Goal: Find specific page/section: Find specific page/section

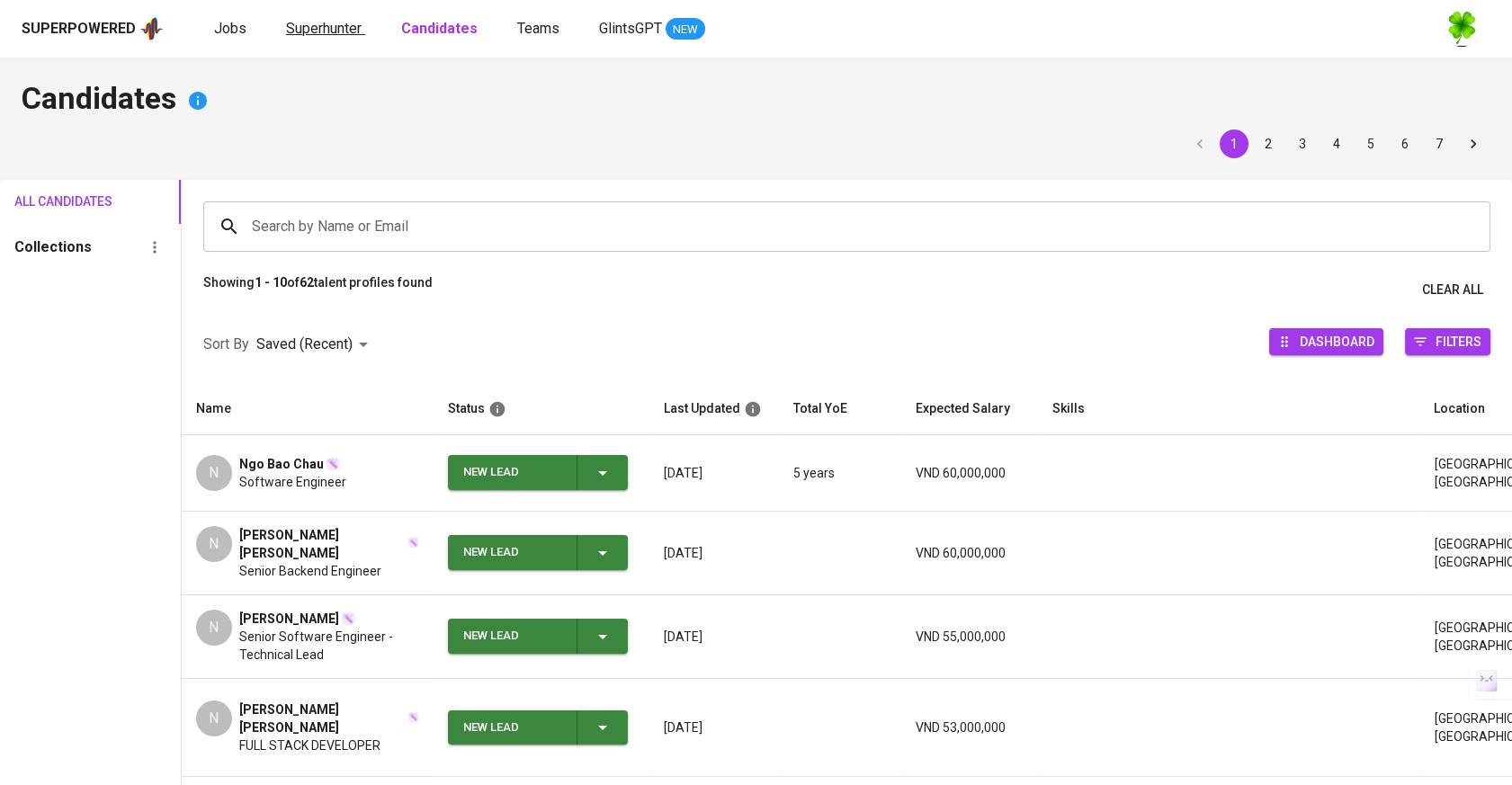
click at [346, 28] on span "Superhunter" at bounding box center [324, 28] width 76 height 18
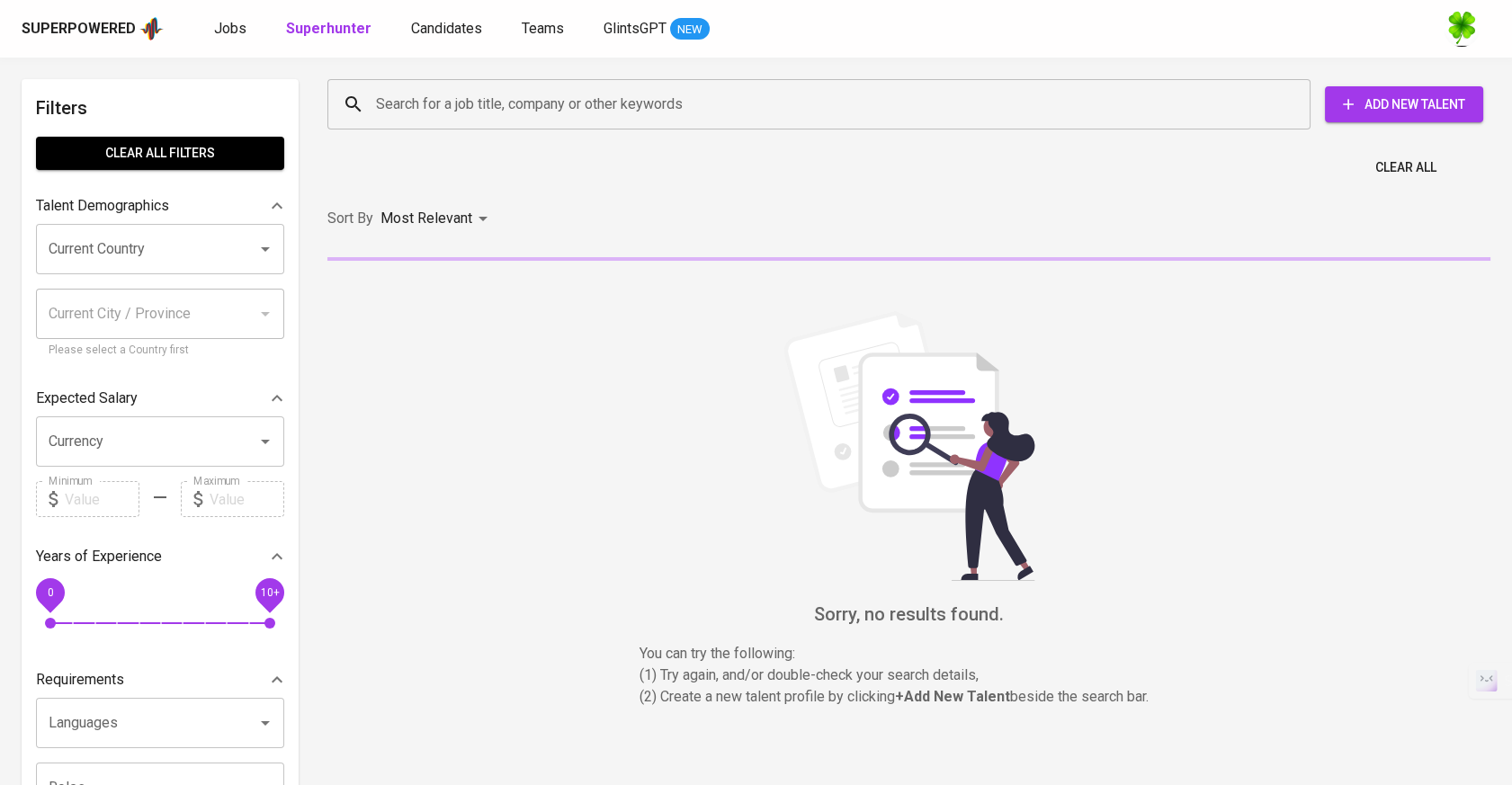
click at [542, 114] on input "Search for a job title, company or other keywords" at bounding box center [824, 104] width 904 height 34
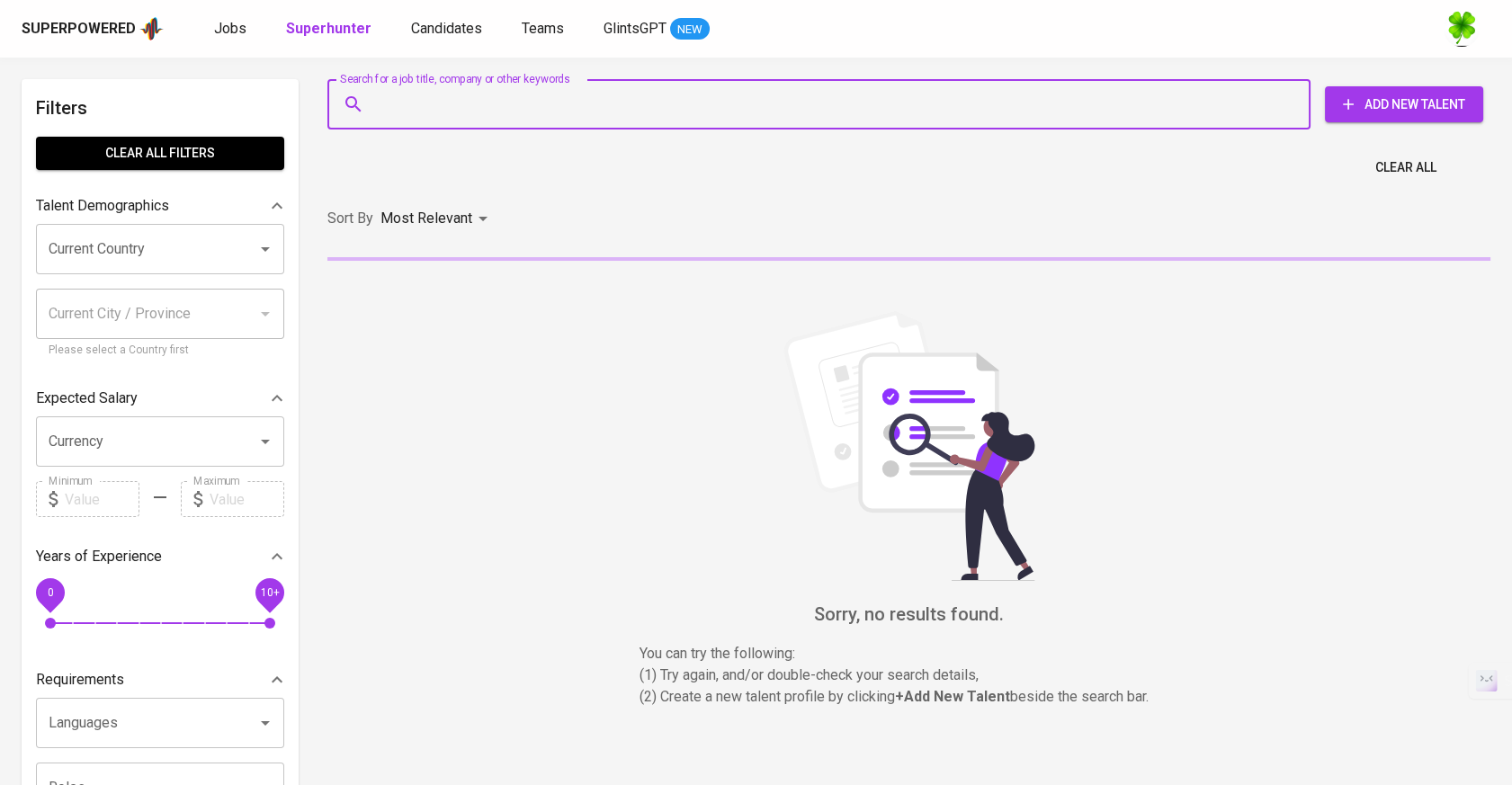
paste input "[DOMAIN_NAME][EMAIL_ADDRESS][DOMAIN_NAME]"
type input "[DOMAIN_NAME][EMAIL_ADDRESS][DOMAIN_NAME]"
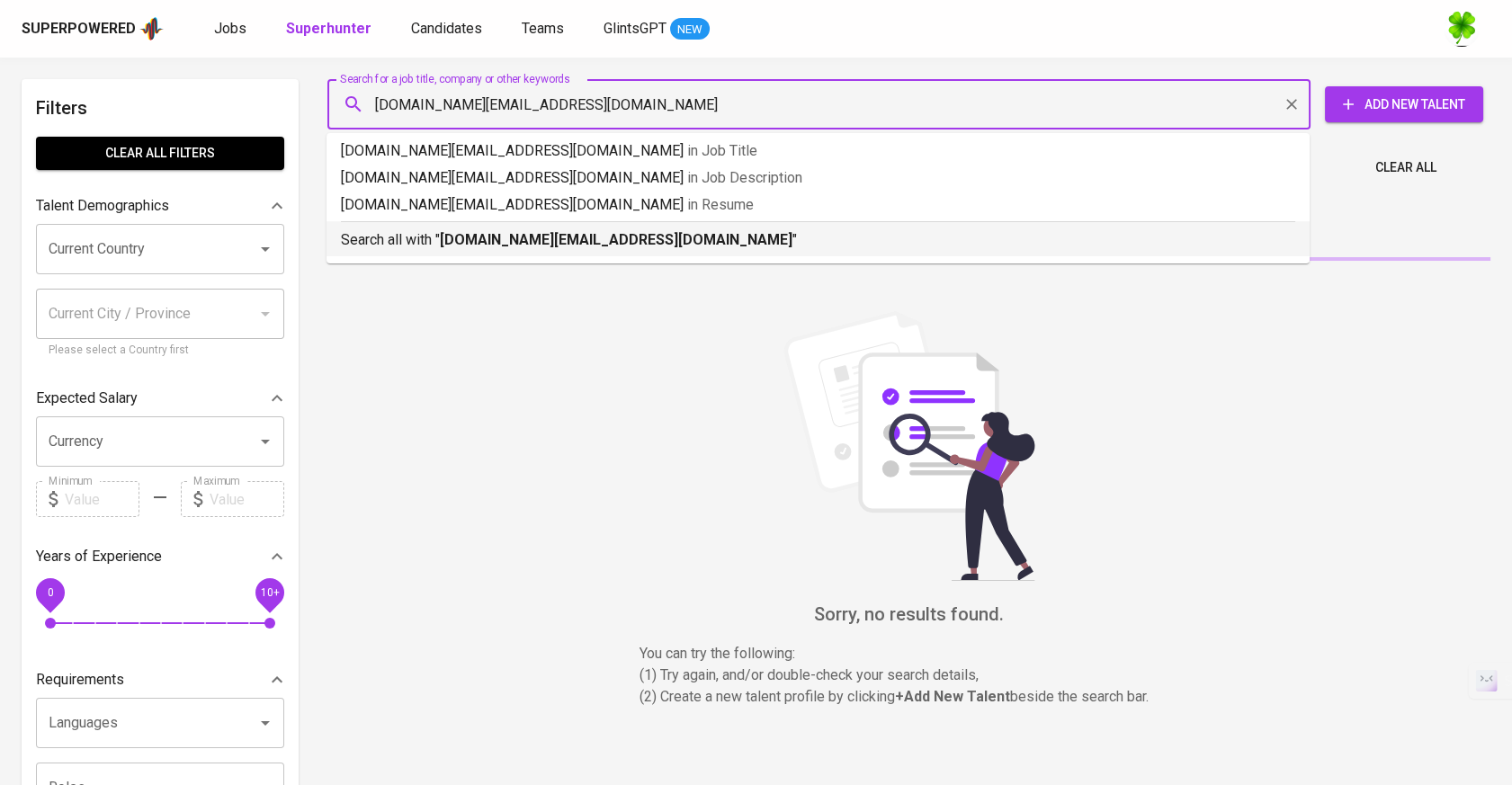
click at [533, 242] on b "[DOMAIN_NAME][EMAIL_ADDRESS][DOMAIN_NAME]" at bounding box center [616, 240] width 352 height 18
